Goal: Obtain resource: Download file/media

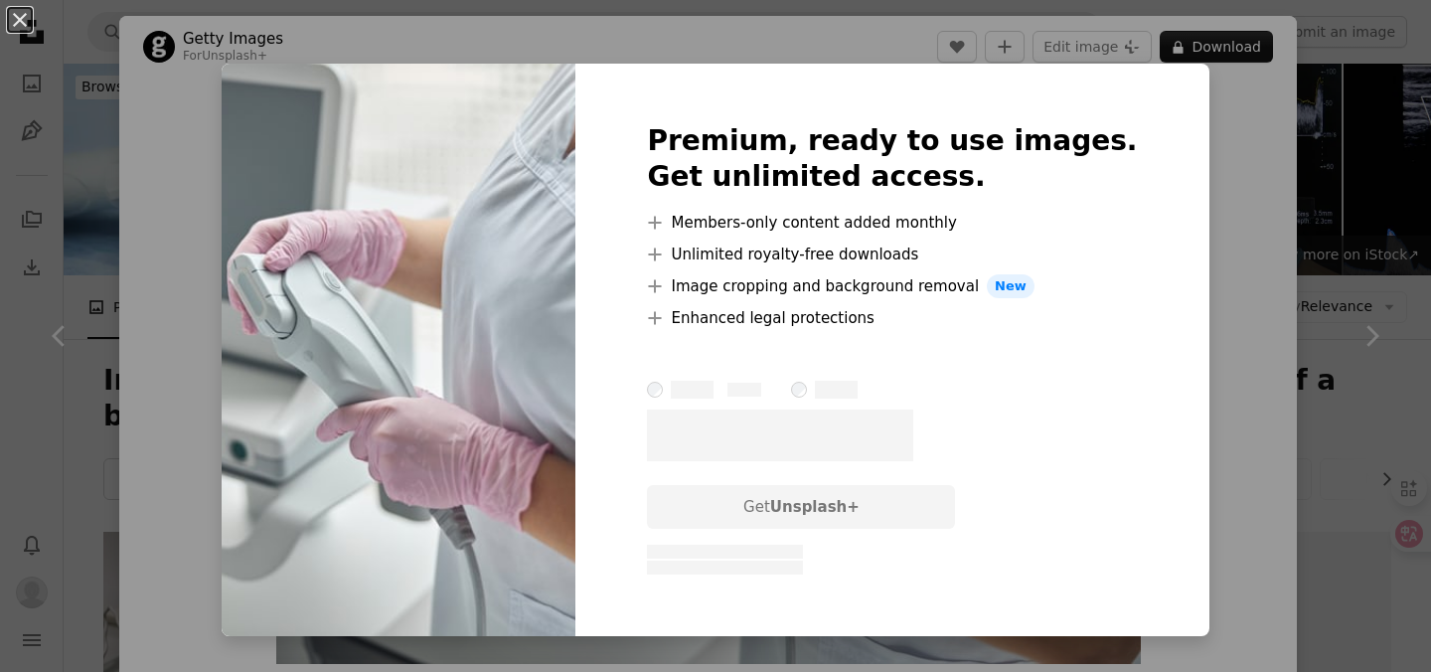
scroll to position [2186, 0]
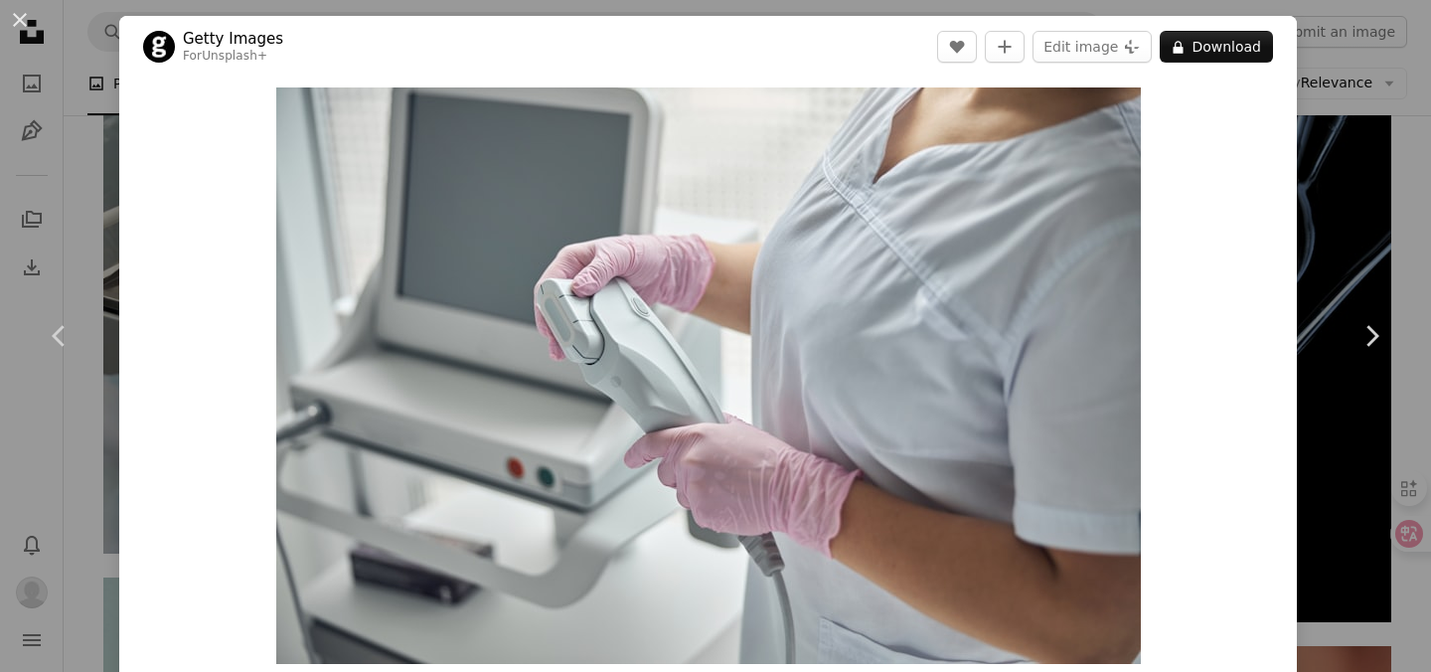
click at [1359, 157] on div "An X shape Chevron left Chevron right Getty Images For Unsplash+ A heart A plus…" at bounding box center [715, 336] width 1431 height 672
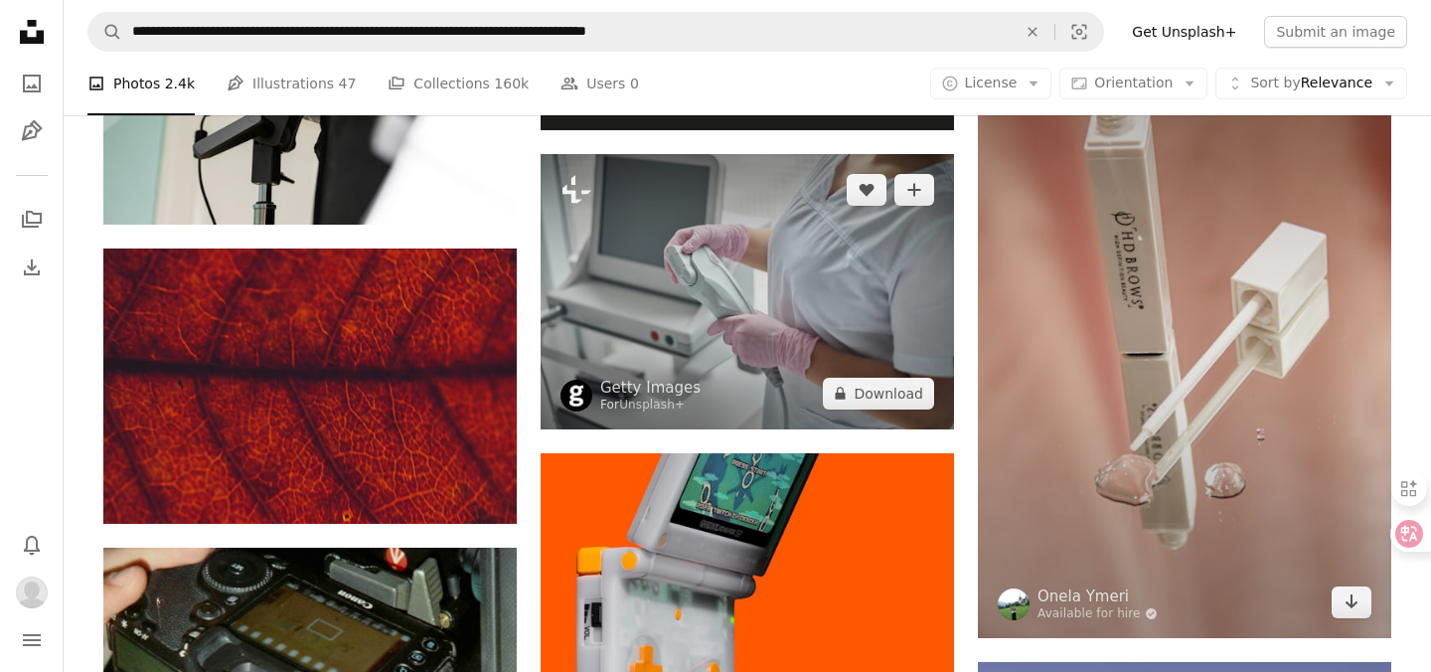
scroll to position [2790, 0]
